Goal: Task Accomplishment & Management: Manage account settings

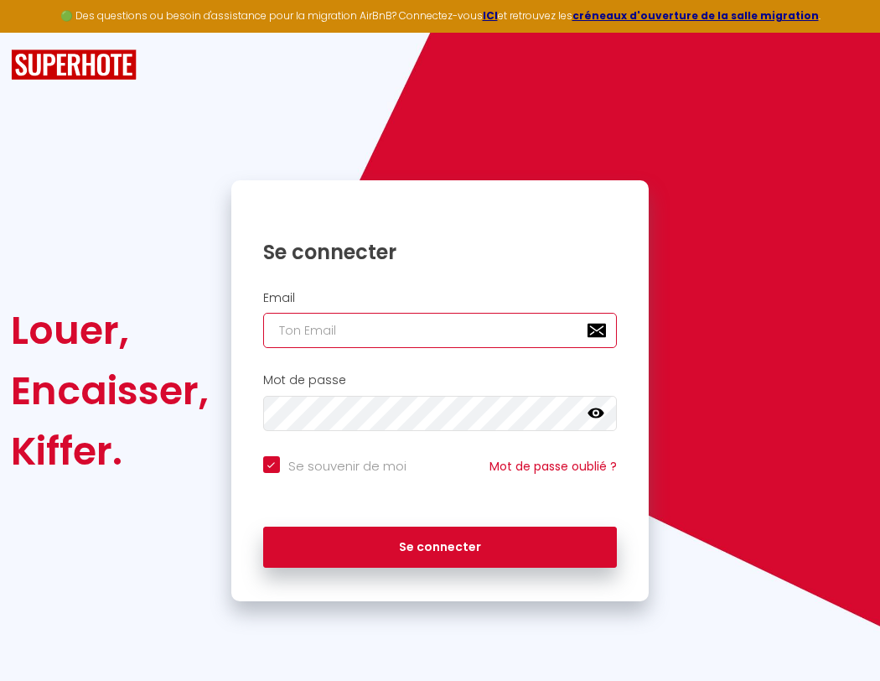
type input "s"
checkbox input "true"
type input "su"
checkbox input "true"
type input "sup"
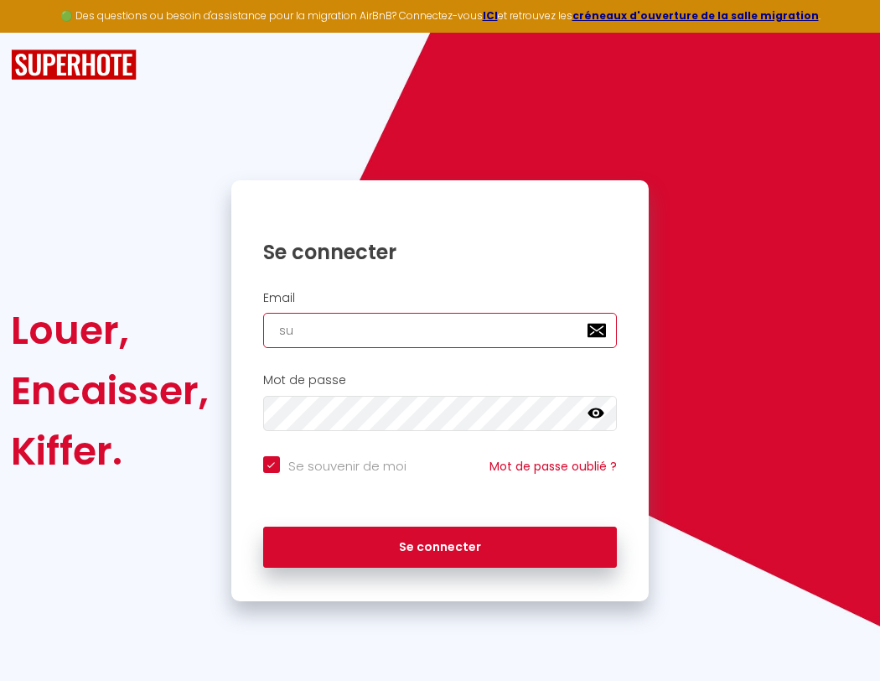
checkbox input "true"
type input "supe"
checkbox input "true"
type input "super"
checkbox input "true"
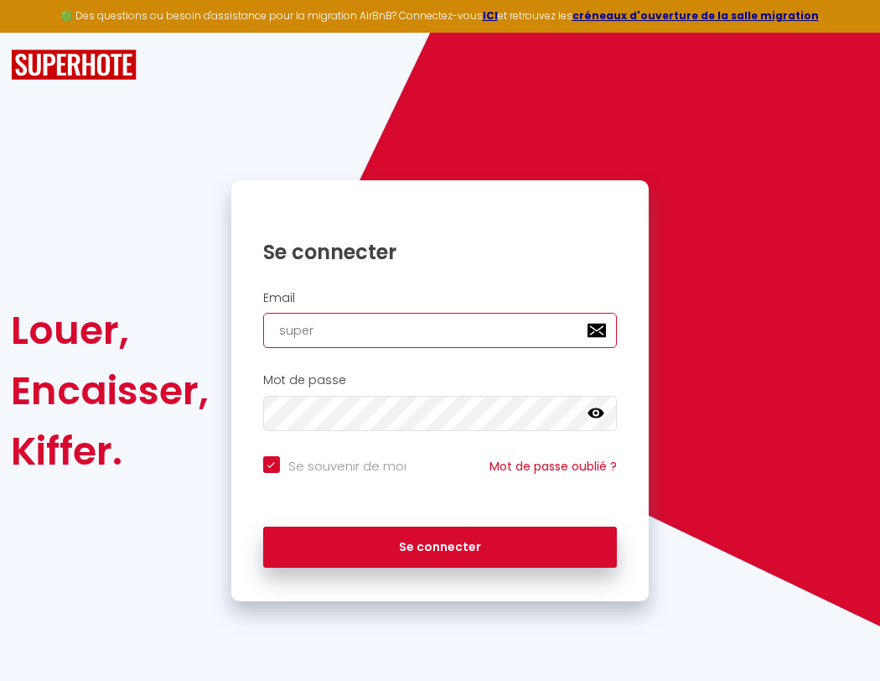
type input "superb"
checkbox input "true"
type input "superbo"
checkbox input "true"
type input "s"
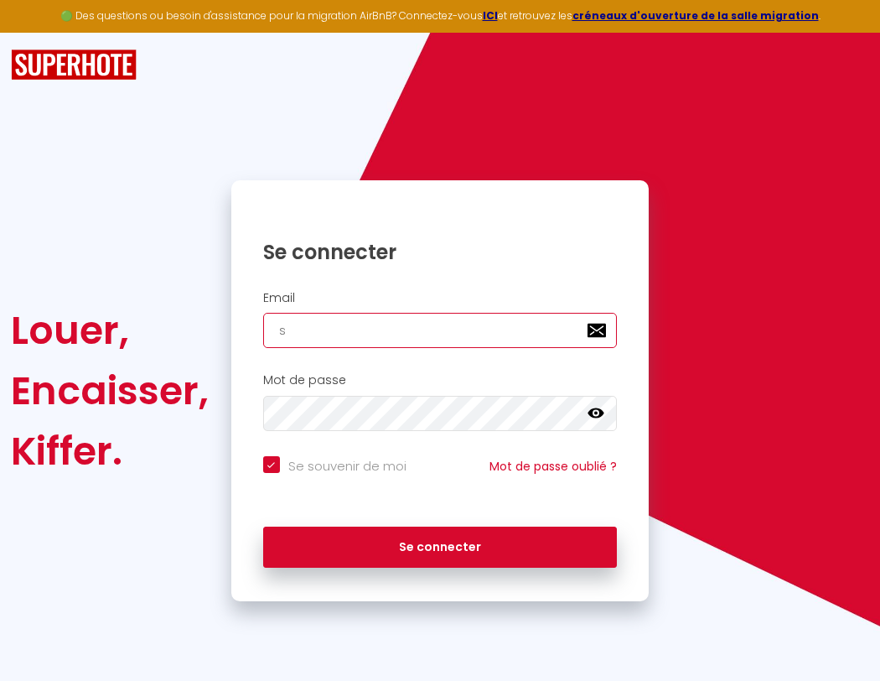
checkbox input "true"
type input "superbor"
checkbox input "true"
type input "su"
checkbox input "true"
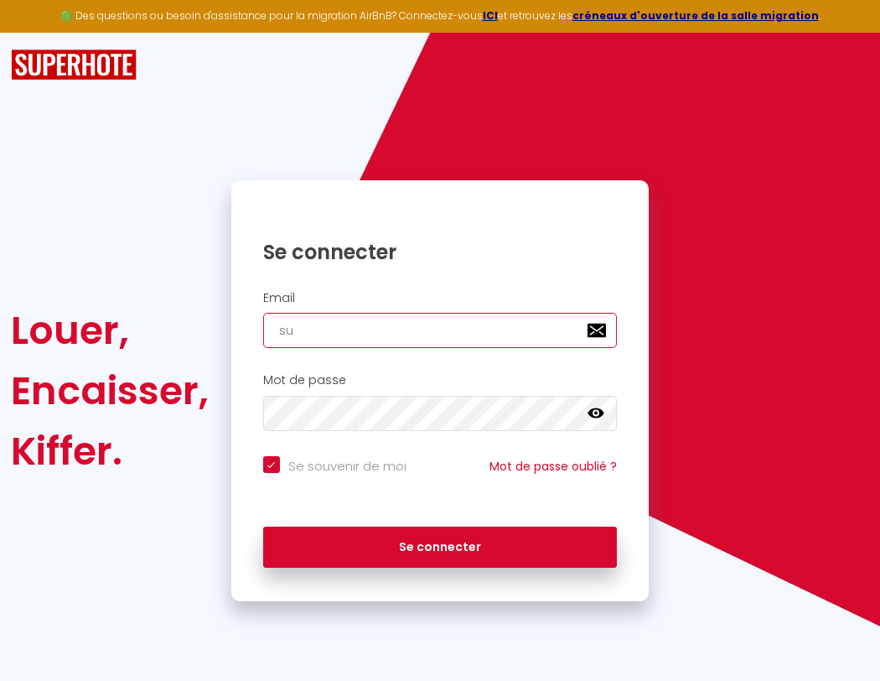
type input "superbord"
checkbox input "true"
type input "sup"
checkbox input "true"
type input "superborde"
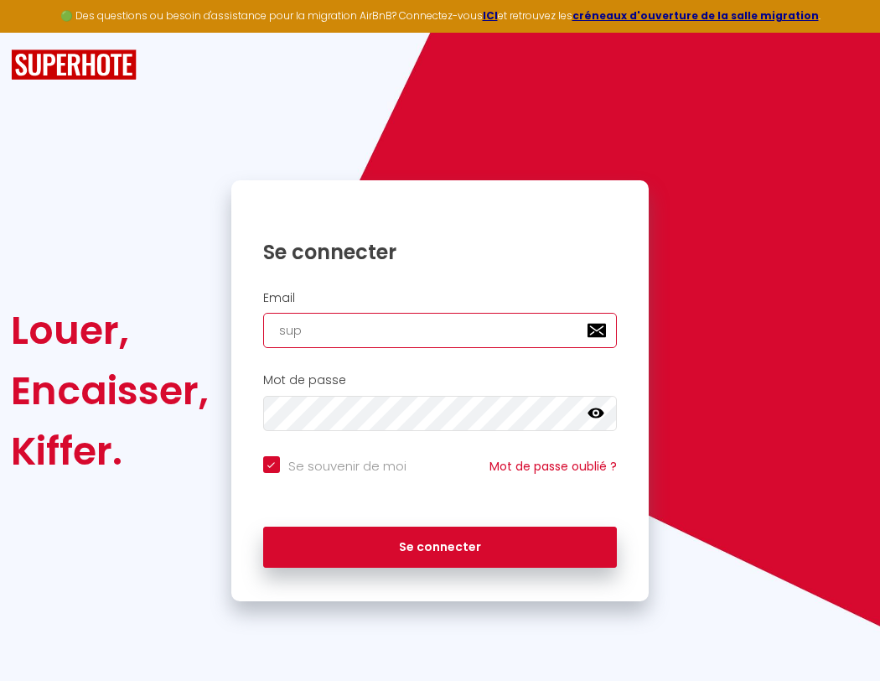
checkbox input "true"
type input "supe"
checkbox input "true"
type input "superbordea"
checkbox input "true"
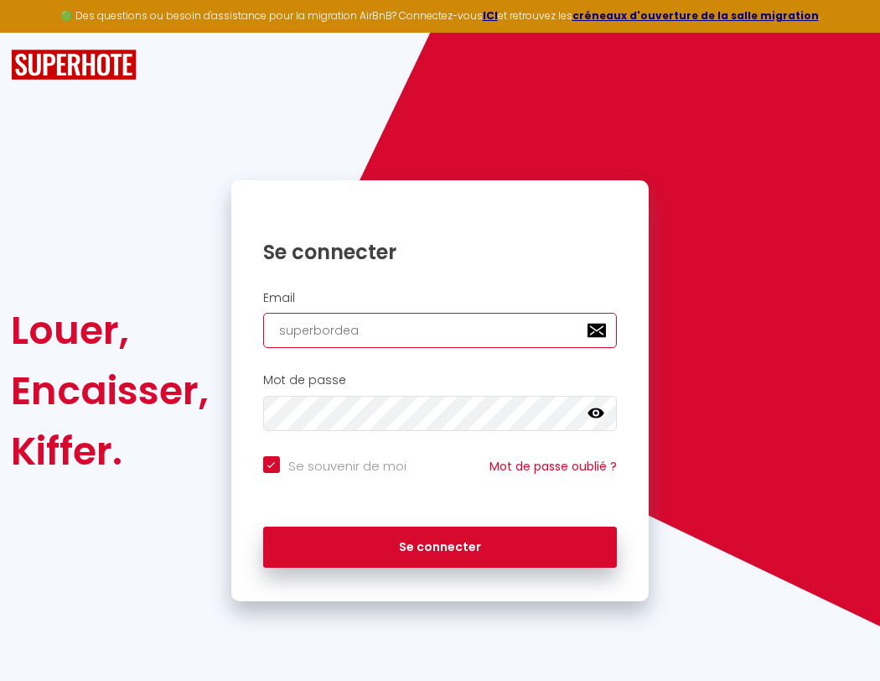
type input "super"
checkbox input "true"
type input "superbordeau"
checkbox input "true"
type input "superb"
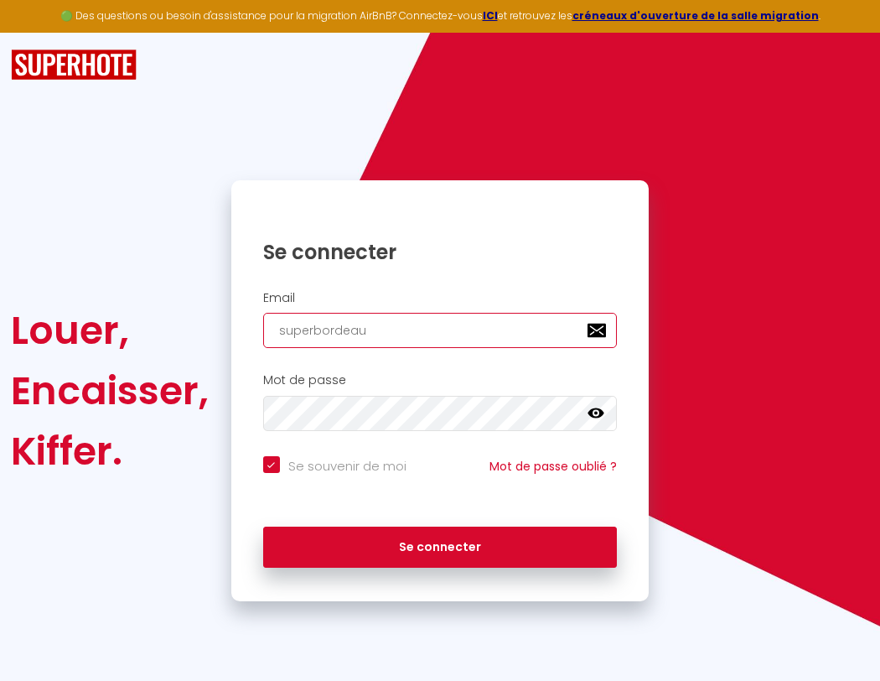
checkbox input "true"
type input "superbordeaux"
checkbox input "true"
type input "superbo"
checkbox input "true"
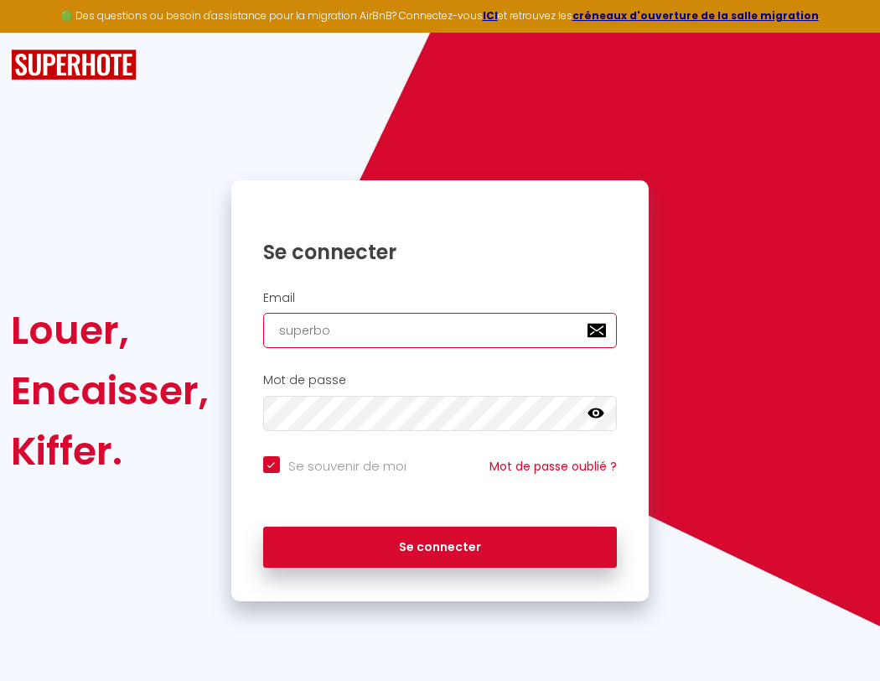
type input "s"
checkbox input "true"
type input "superbor"
checkbox input "true"
type input "su"
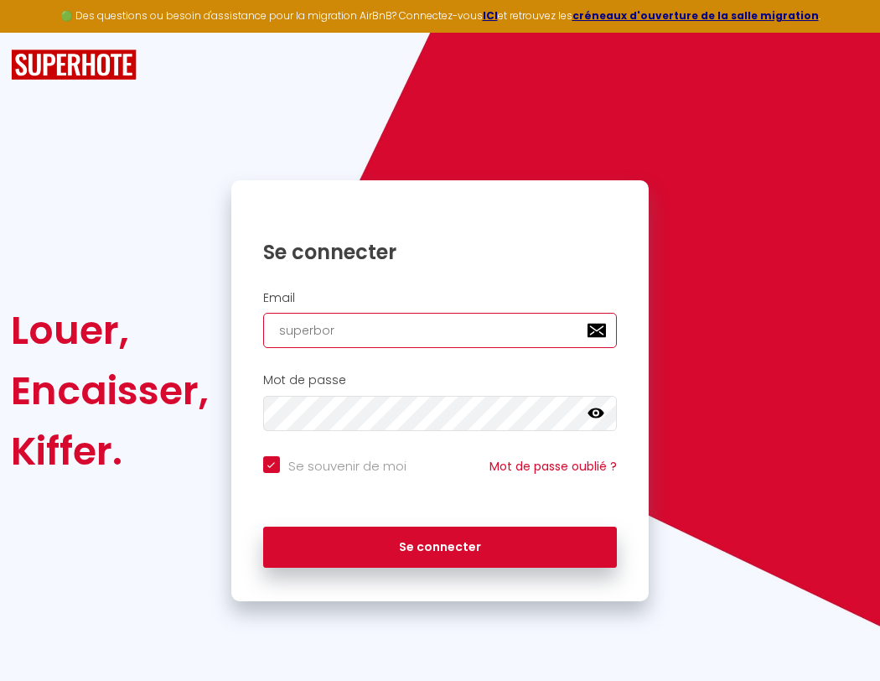
checkbox input "true"
type input "superbord"
checkbox input "true"
type input "sup"
checkbox input "true"
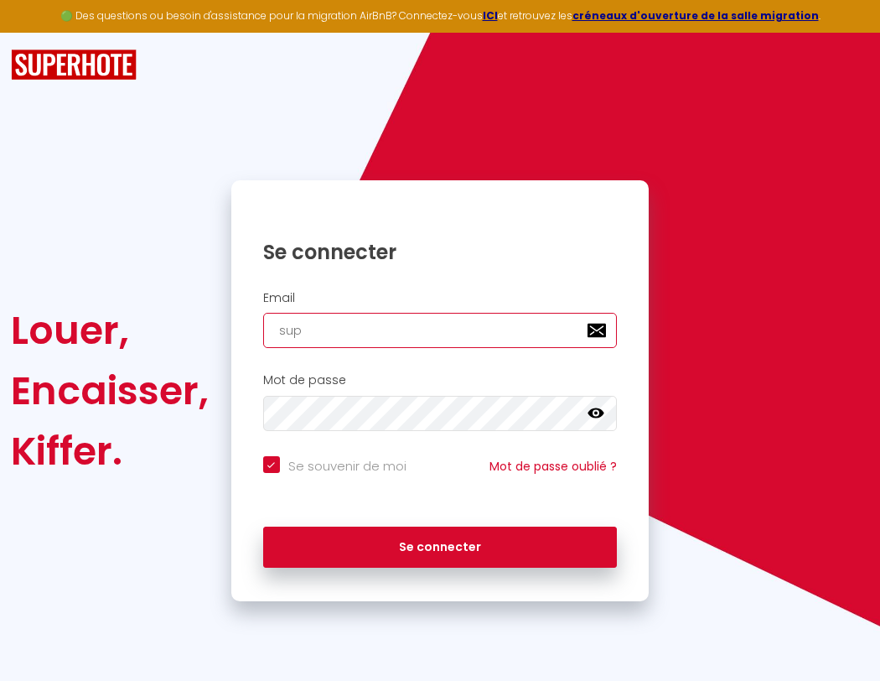
type input "superborde"
checkbox input "true"
type input "supe"
checkbox input "true"
type input "superbordea"
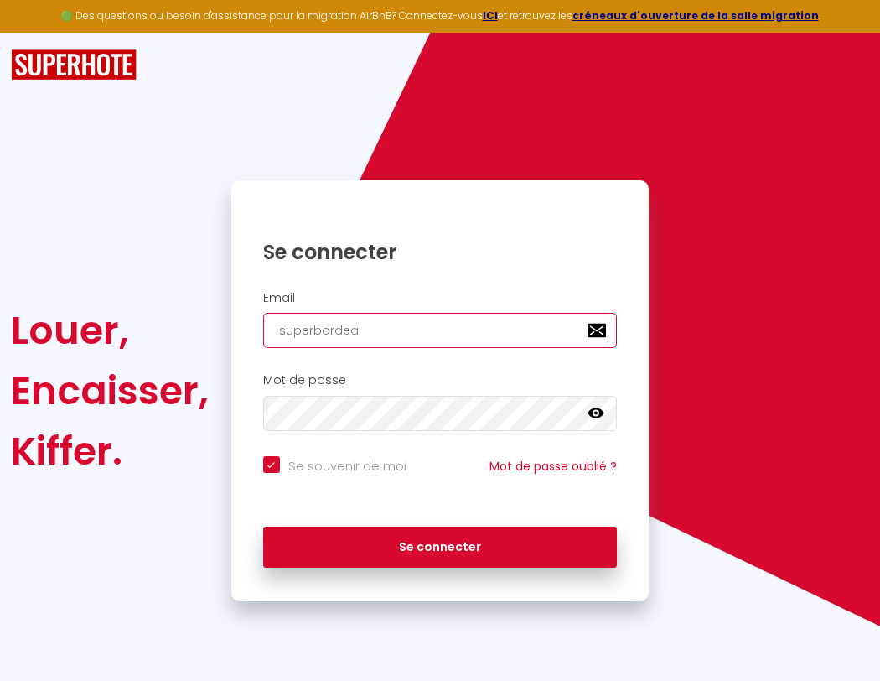
checkbox input "true"
type input "super"
checkbox input "true"
type input "superbordeaux@gmai"
checkbox input "true"
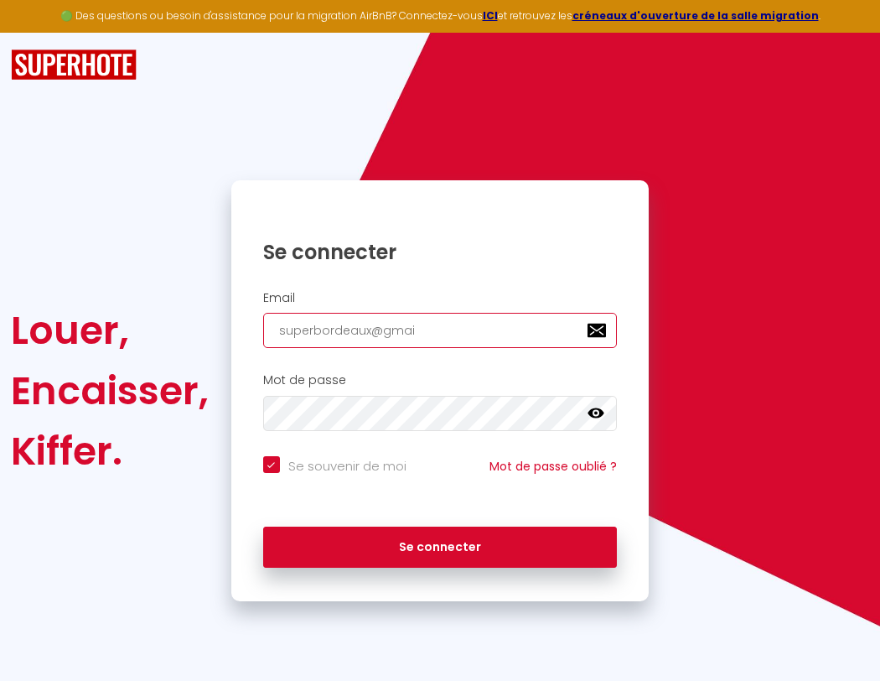
type input "superbordeau"
checkbox input "true"
type input "superb"
checkbox input "true"
type input "[EMAIL_ADDRESS]"
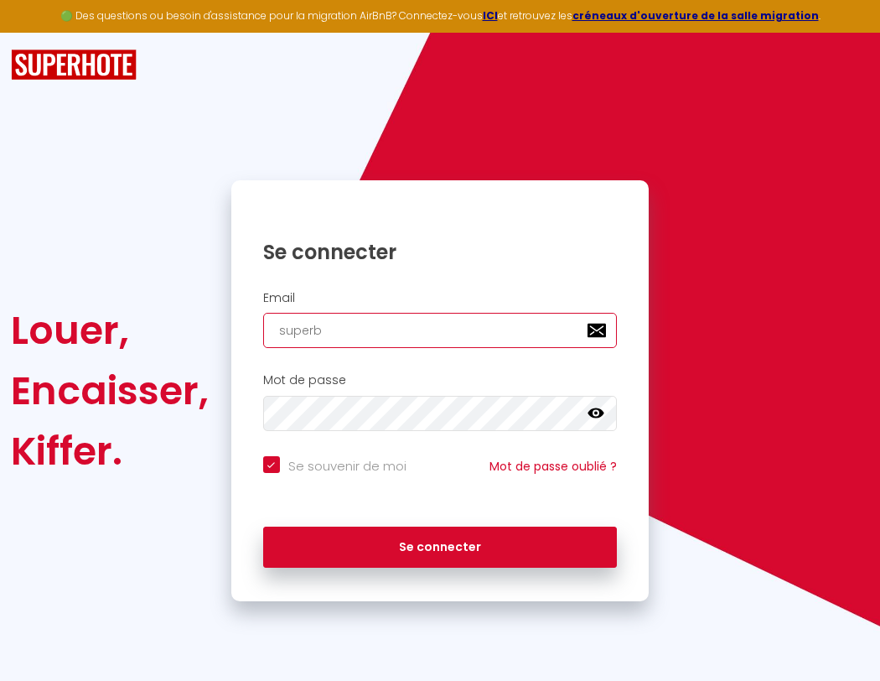
checkbox input "true"
